Goal: Navigation & Orientation: Find specific page/section

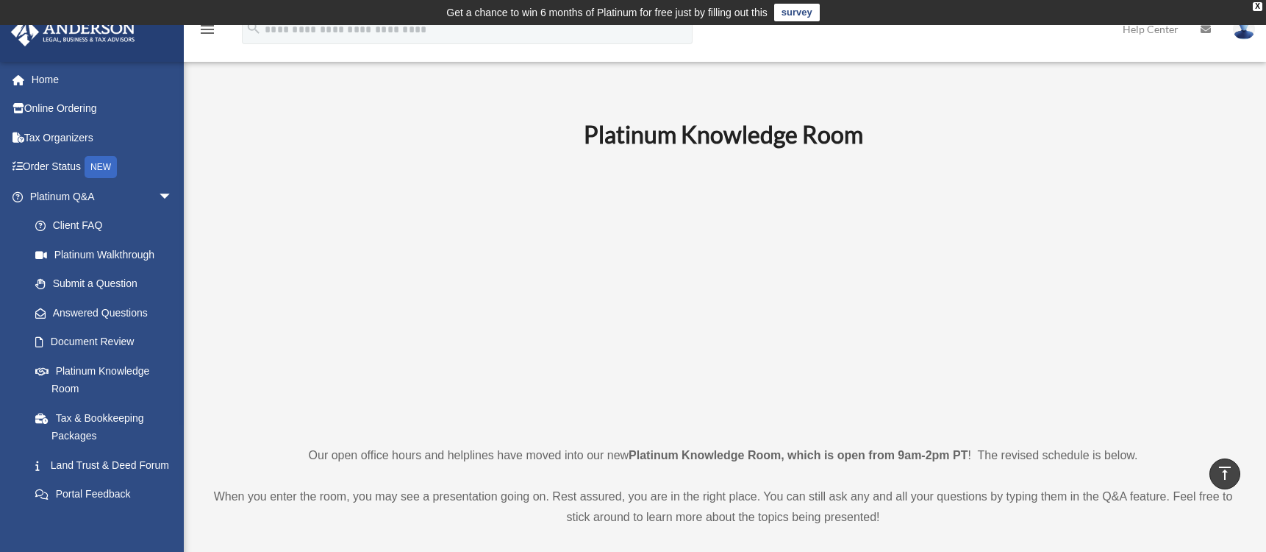
scroll to position [662, 0]
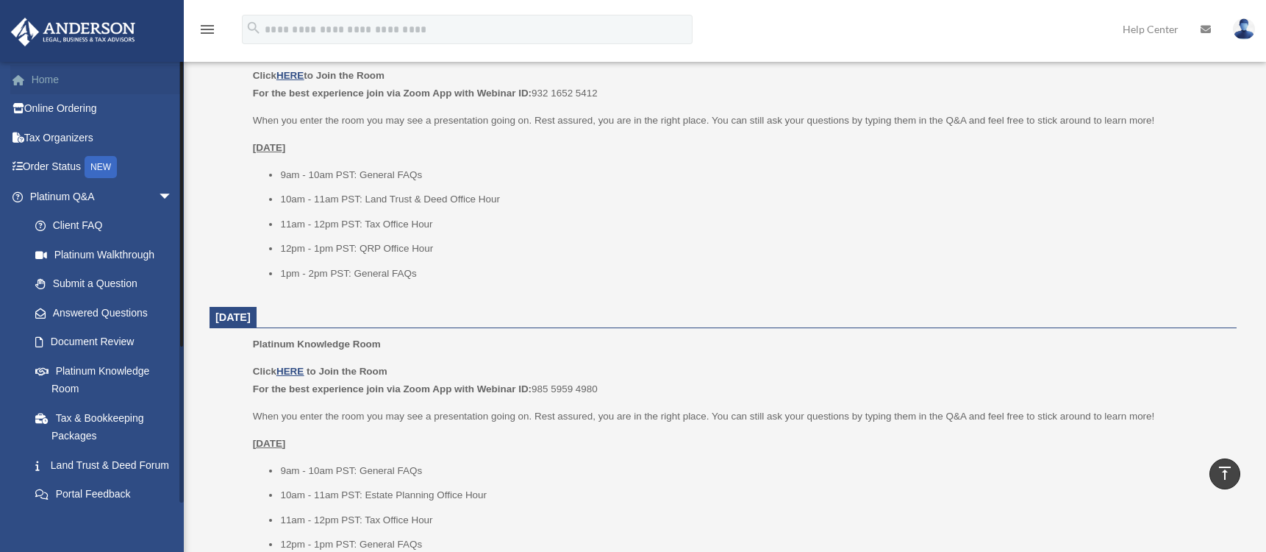
click at [43, 77] on link "Home" at bounding box center [102, 79] width 185 height 29
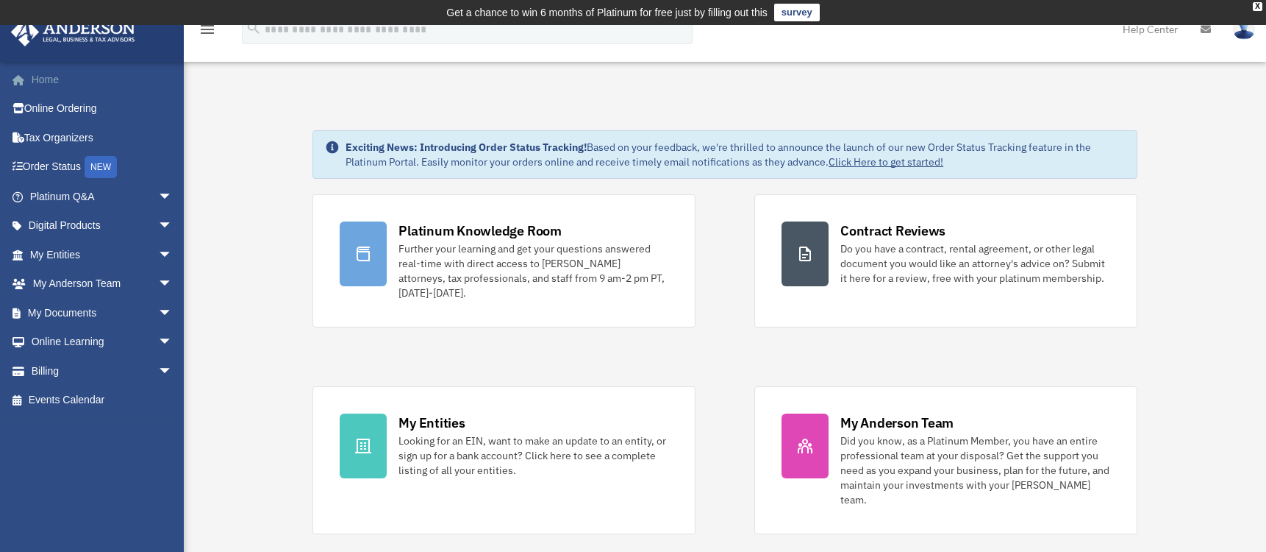
click at [65, 81] on link "Home" at bounding box center [102, 79] width 185 height 29
click at [60, 202] on link "Platinum Q&A arrow_drop_down" at bounding box center [102, 196] width 185 height 29
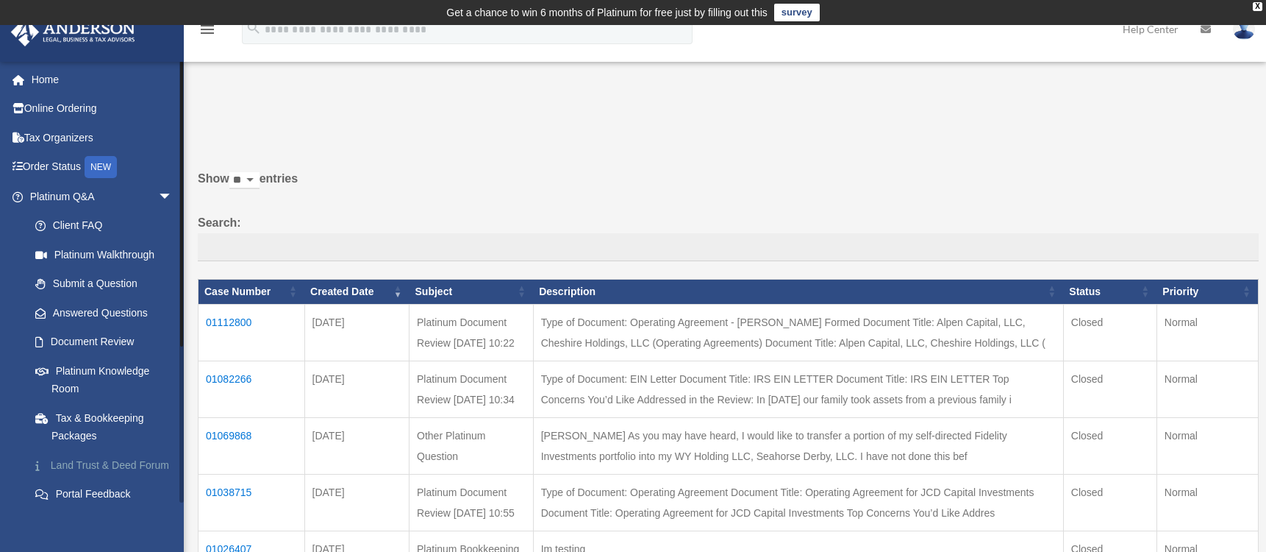
click at [90, 470] on link "Land Trust & Deed Forum" at bounding box center [108, 464] width 174 height 29
